Goal: Check status: Check status

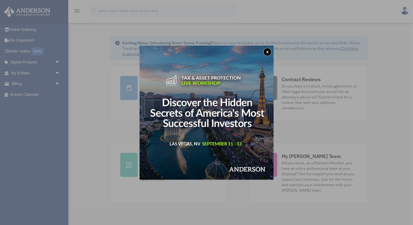
click at [102, 133] on div "x" at bounding box center [206, 112] width 413 height 225
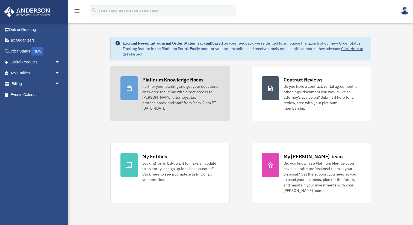
click at [175, 85] on div "Further your learning and get your questions answered real-time with direct acc…" at bounding box center [180, 97] width 77 height 27
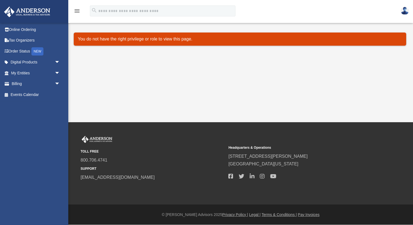
click at [75, 14] on link "menu" at bounding box center [77, 12] width 7 height 5
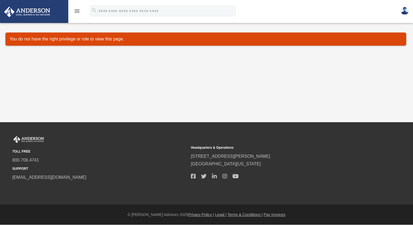
click at [75, 14] on link "menu" at bounding box center [77, 12] width 7 height 5
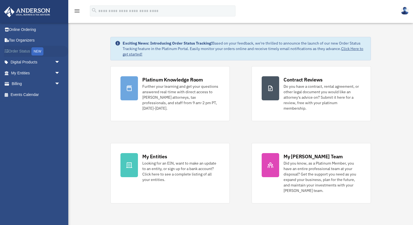
click at [20, 55] on link "Order Status NEW" at bounding box center [36, 51] width 64 height 11
click at [22, 52] on link "Order Status NEW" at bounding box center [36, 51] width 64 height 11
click at [42, 10] on img at bounding box center [26, 12] width 49 height 11
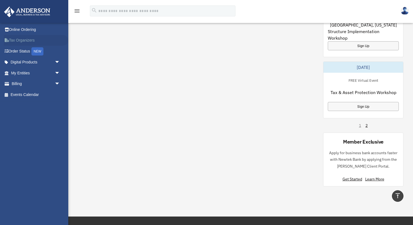
scroll to position [346, 0]
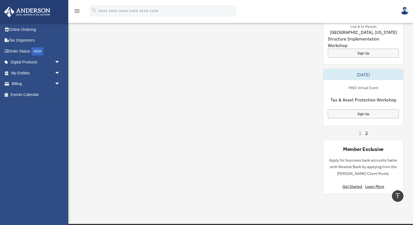
click at [365, 130] on div "1 2" at bounding box center [363, 132] width 9 height 5
click at [366, 130] on link "2" at bounding box center [367, 132] width 2 height 5
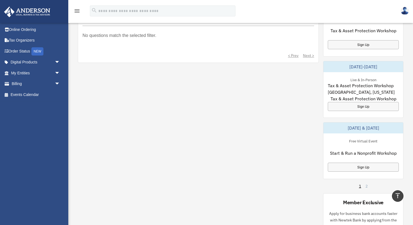
scroll to position [241, 0]
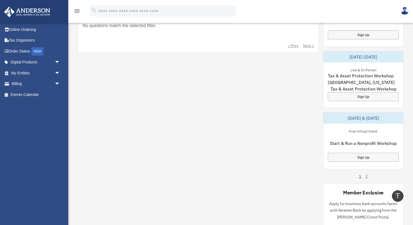
click at [361, 174] on link "1" at bounding box center [360, 176] width 2 height 5
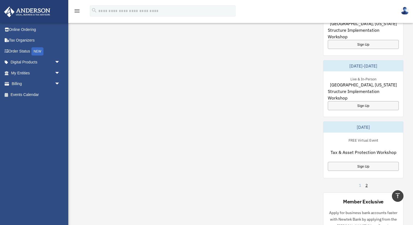
scroll to position [294, 0]
click at [359, 162] on div "Sign Up" at bounding box center [363, 165] width 71 height 9
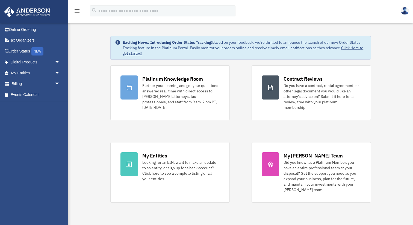
scroll to position [0, 0]
